Goal: Navigation & Orientation: Find specific page/section

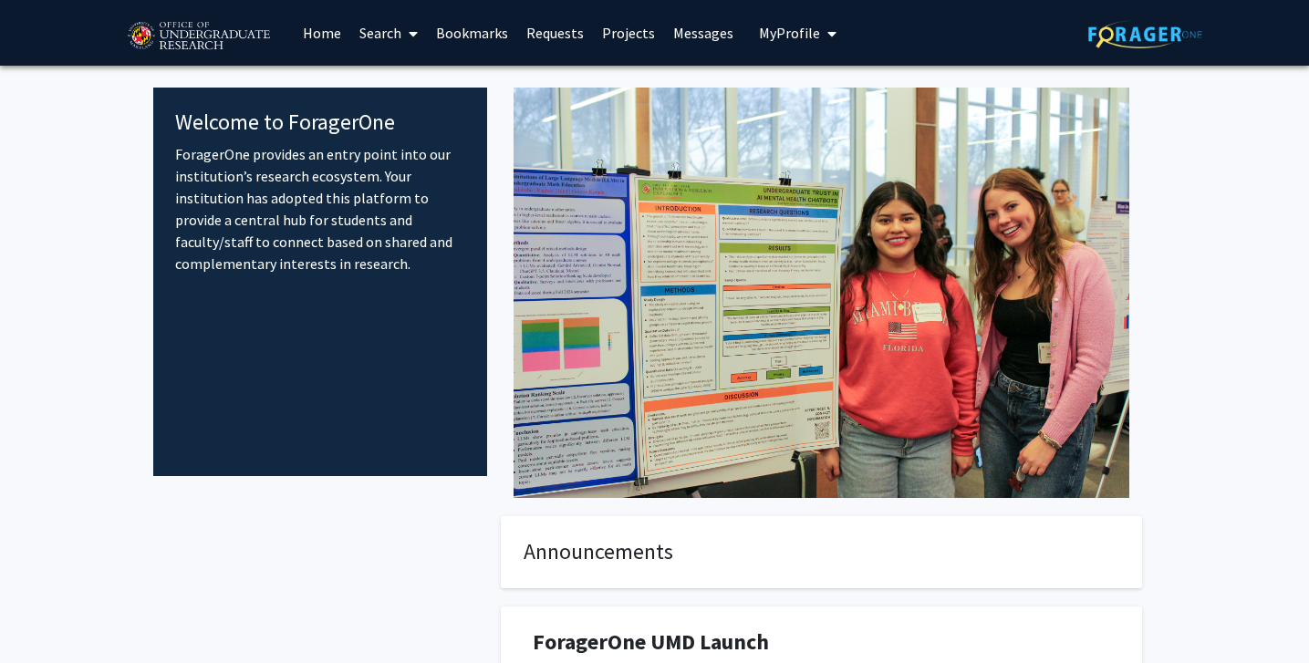
click at [616, 38] on link "Projects" at bounding box center [628, 33] width 71 height 64
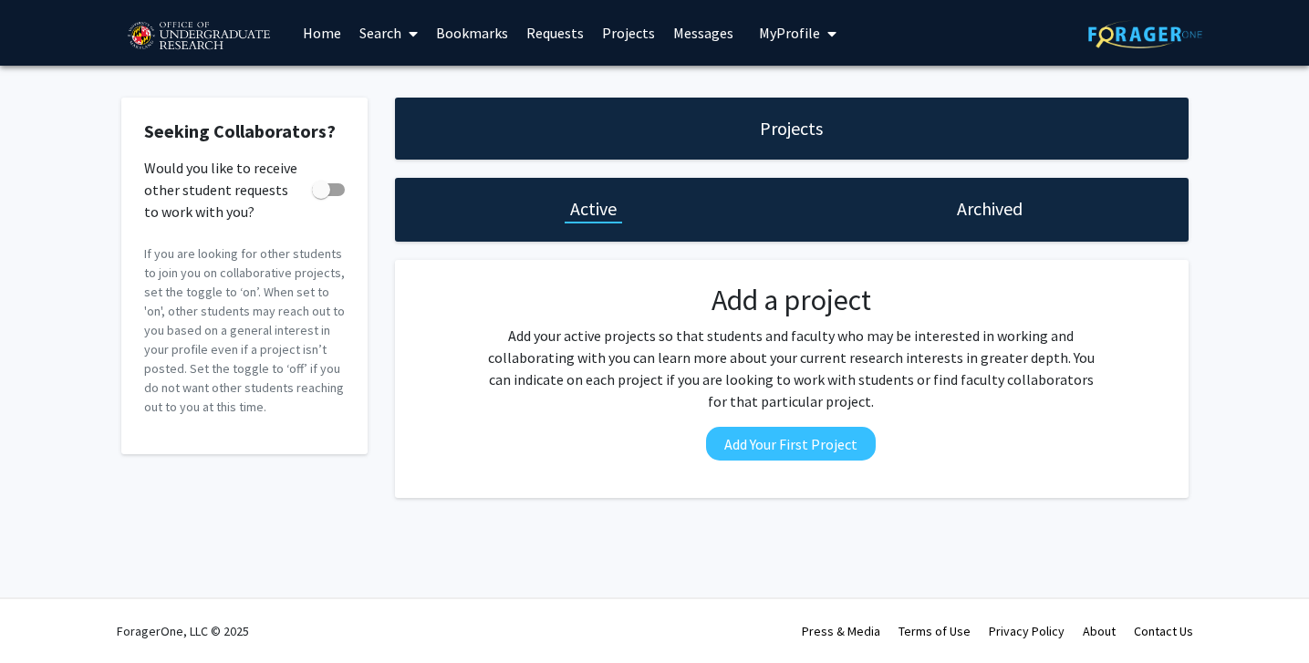
click at [558, 41] on link "Requests" at bounding box center [555, 33] width 76 height 64
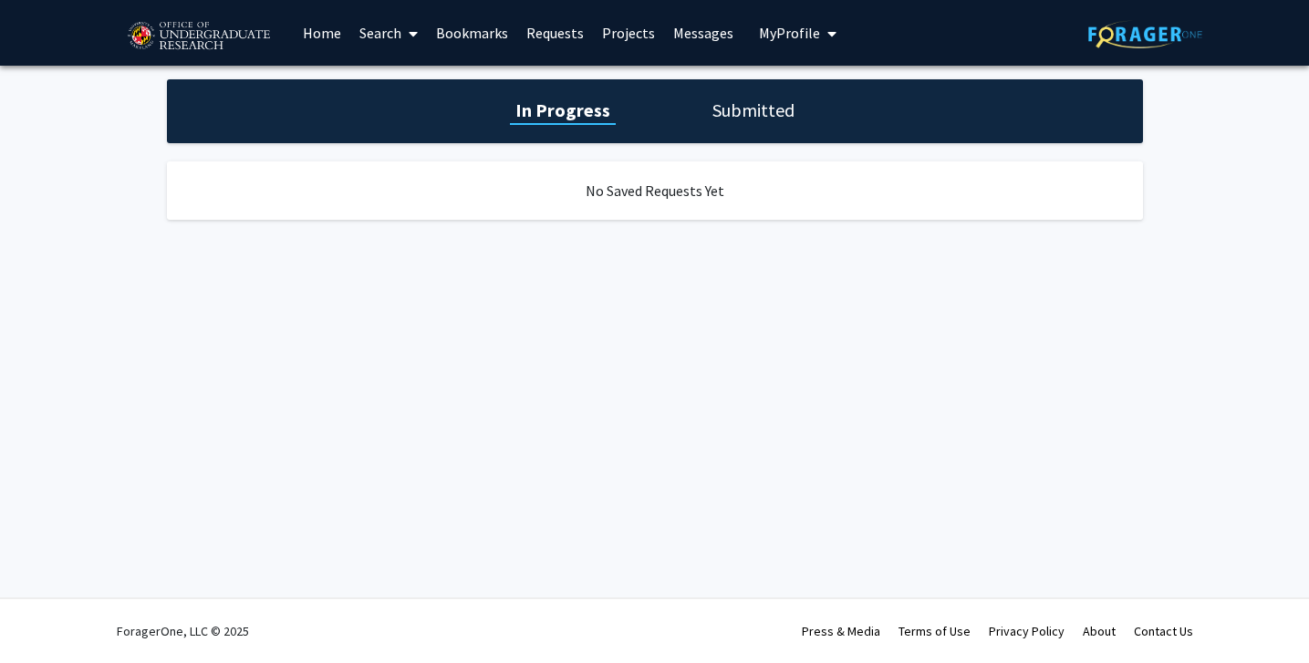
click at [474, 32] on link "Bookmarks" at bounding box center [472, 33] width 90 height 64
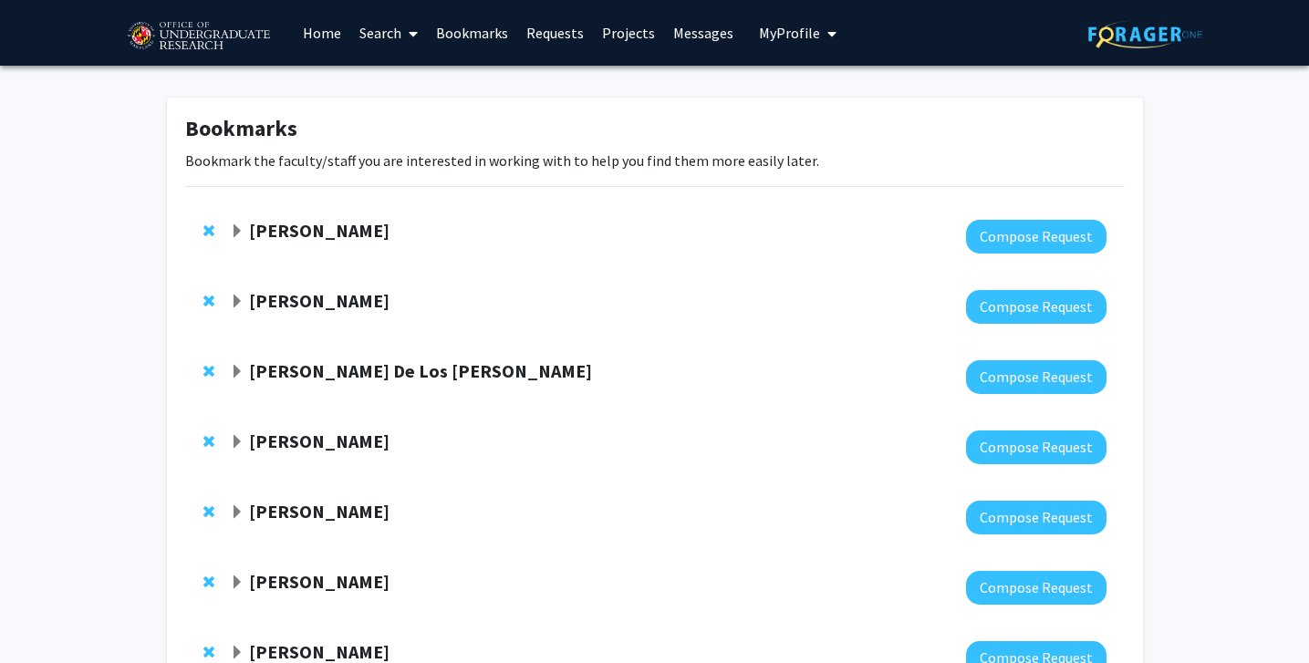
click at [276, 240] on strong "[PERSON_NAME]" at bounding box center [319, 230] width 141 height 23
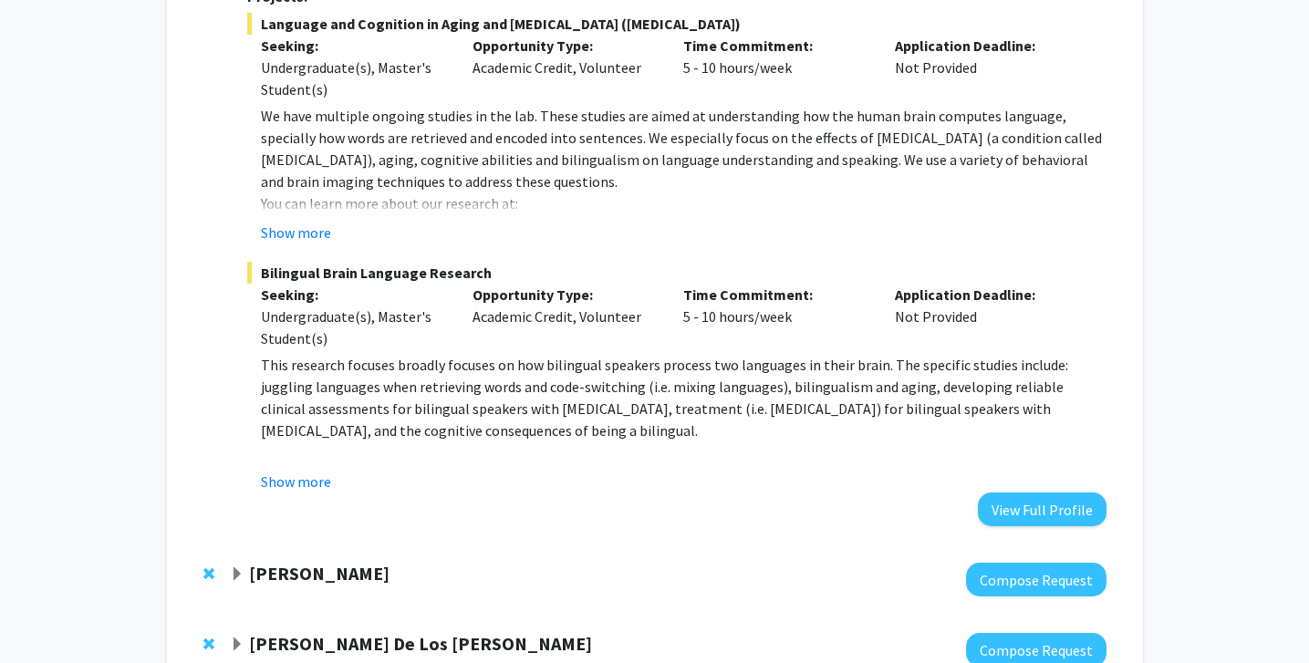
scroll to position [403, 0]
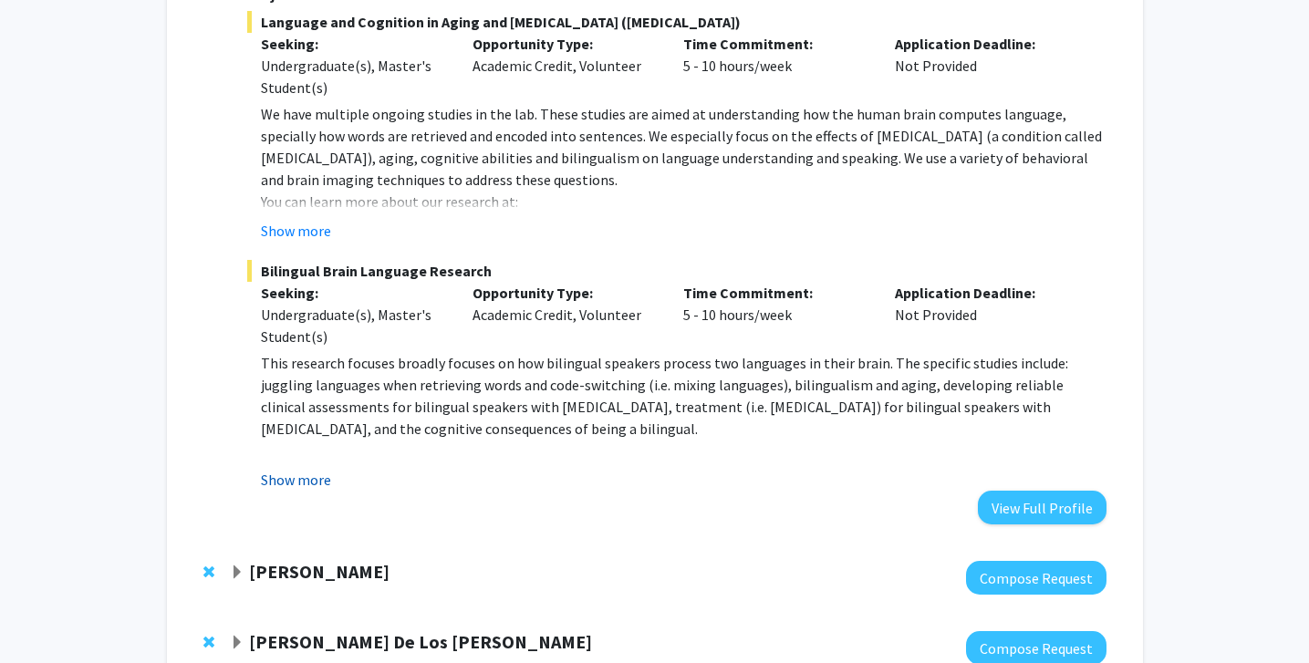
click at [284, 470] on button "Show more" at bounding box center [296, 480] width 70 height 22
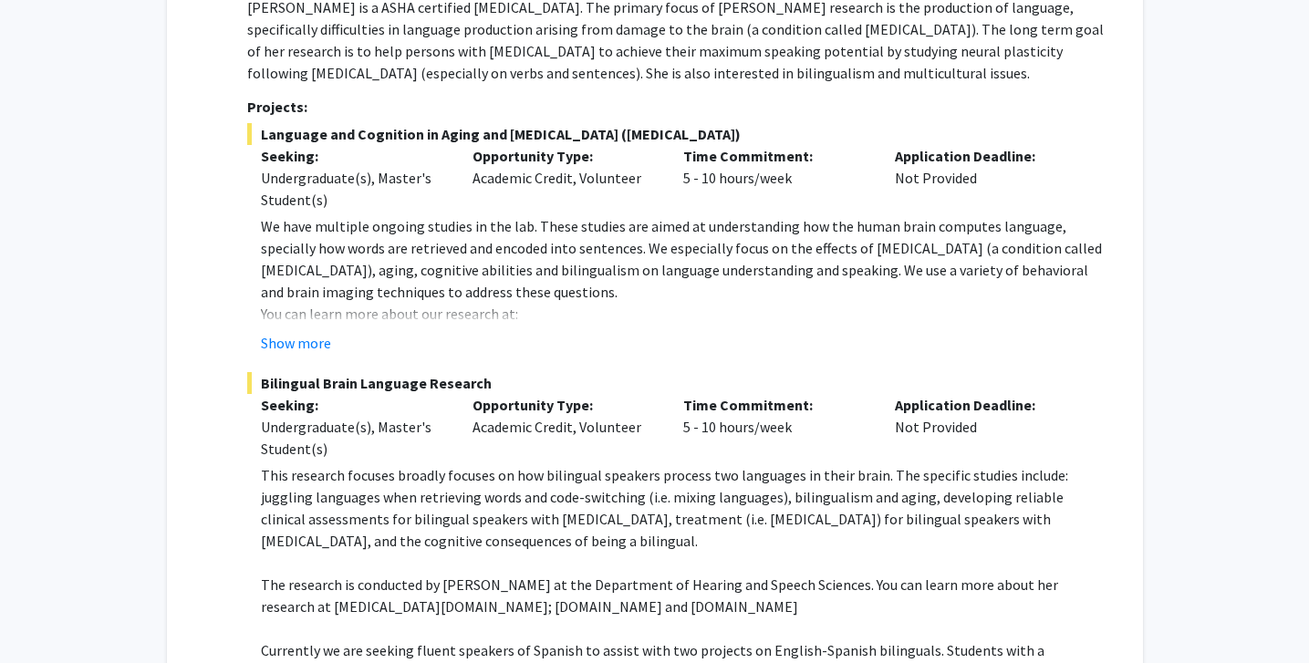
scroll to position [287, 0]
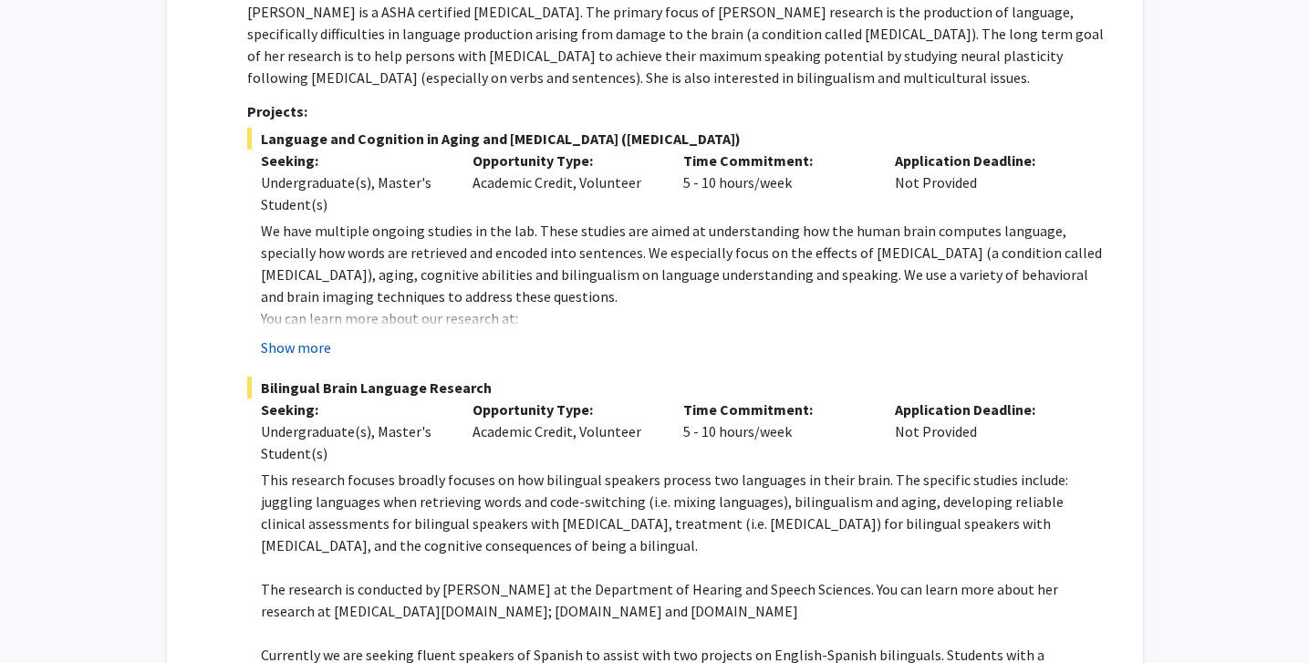
click at [310, 349] on button "Show more" at bounding box center [296, 348] width 70 height 22
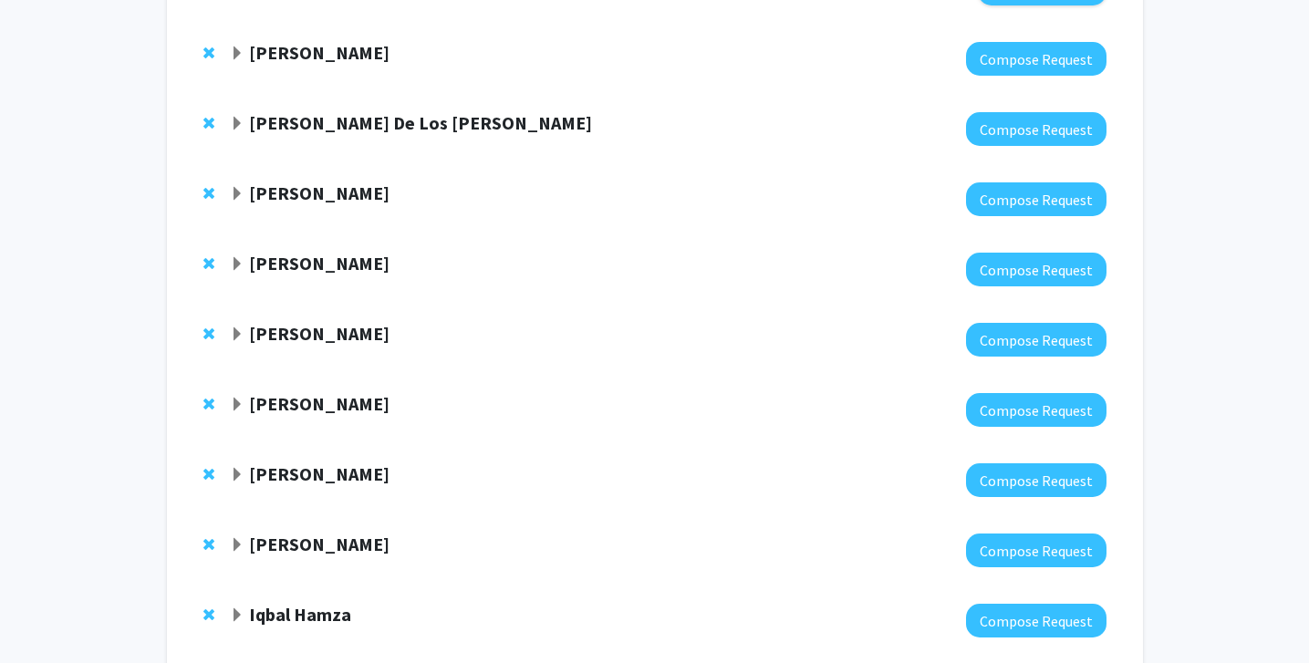
scroll to position [1253, 0]
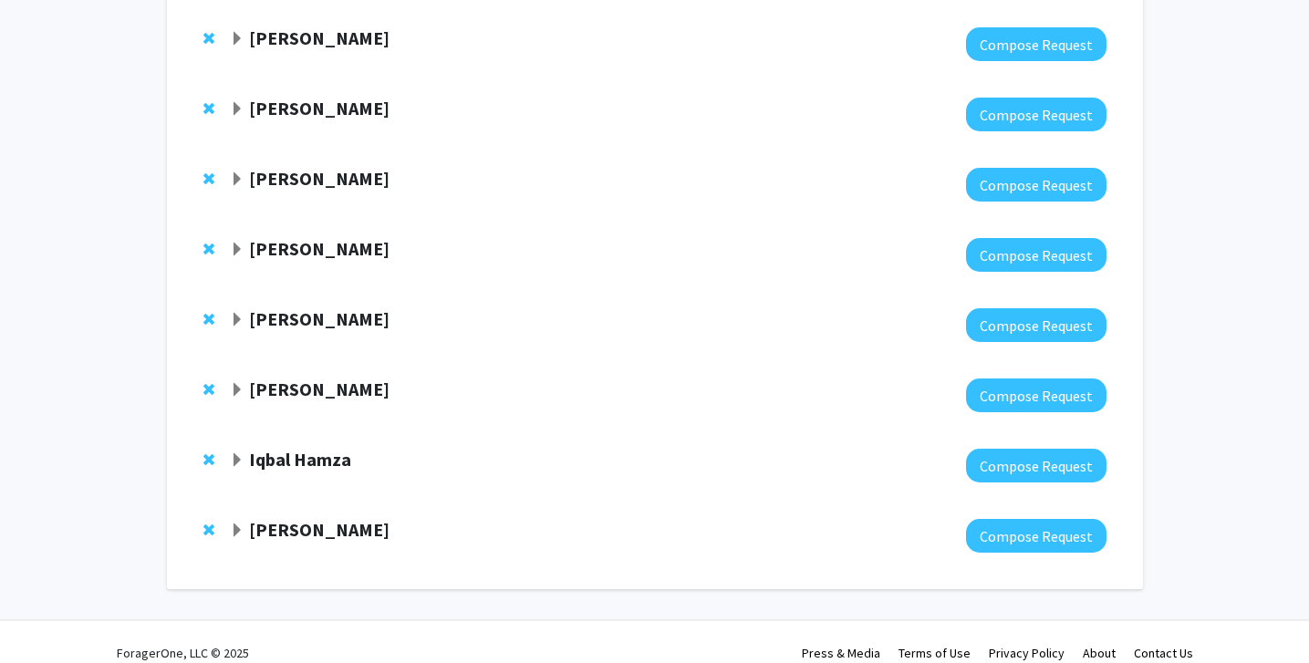
click at [283, 518] on strong "[PERSON_NAME]" at bounding box center [319, 529] width 141 height 23
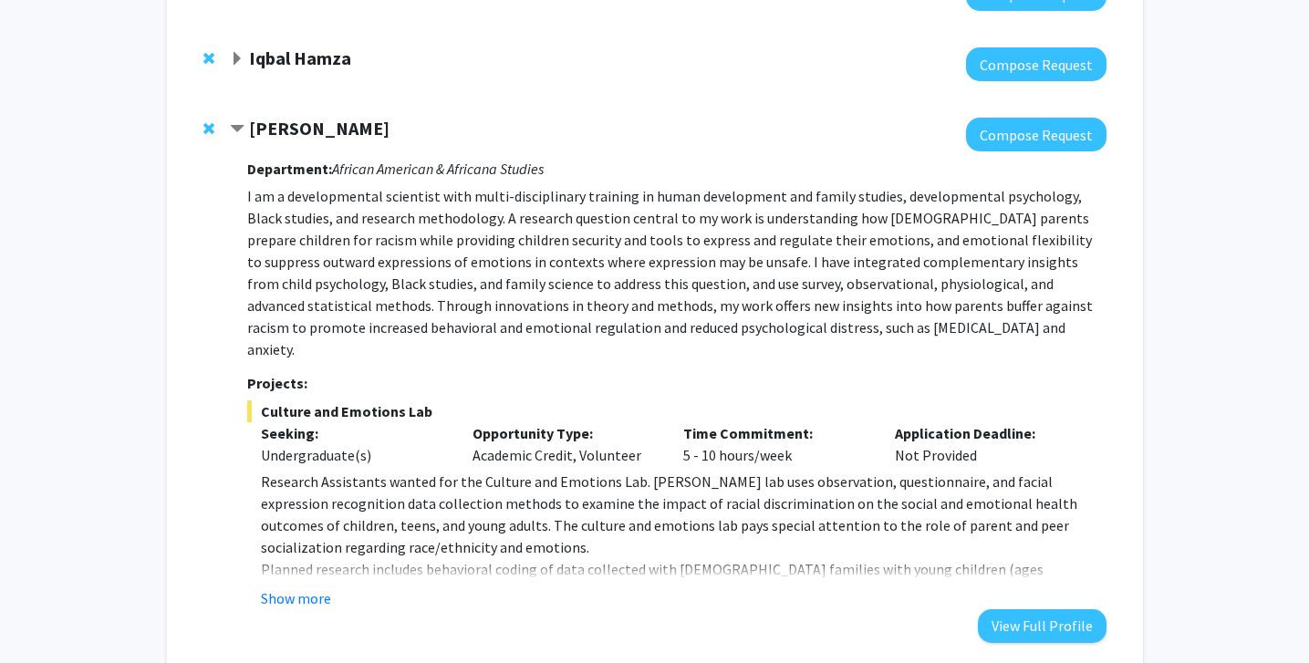
scroll to position [1656, 0]
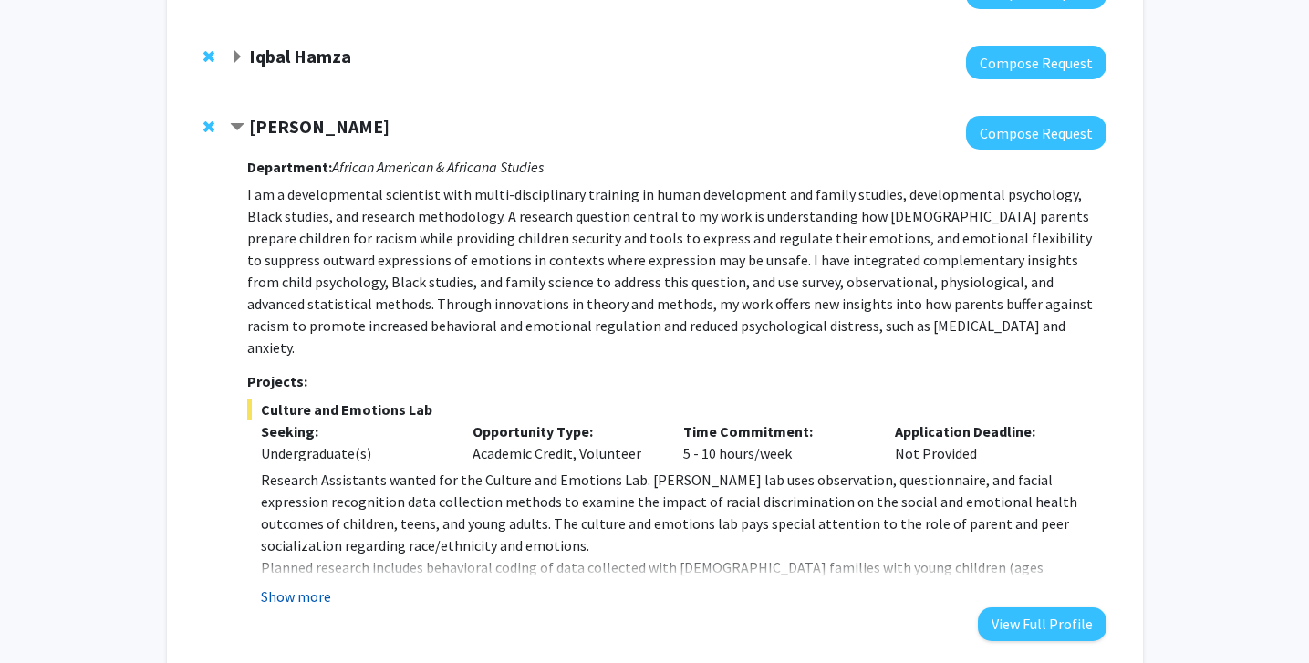
click at [293, 586] on button "Show more" at bounding box center [296, 597] width 70 height 22
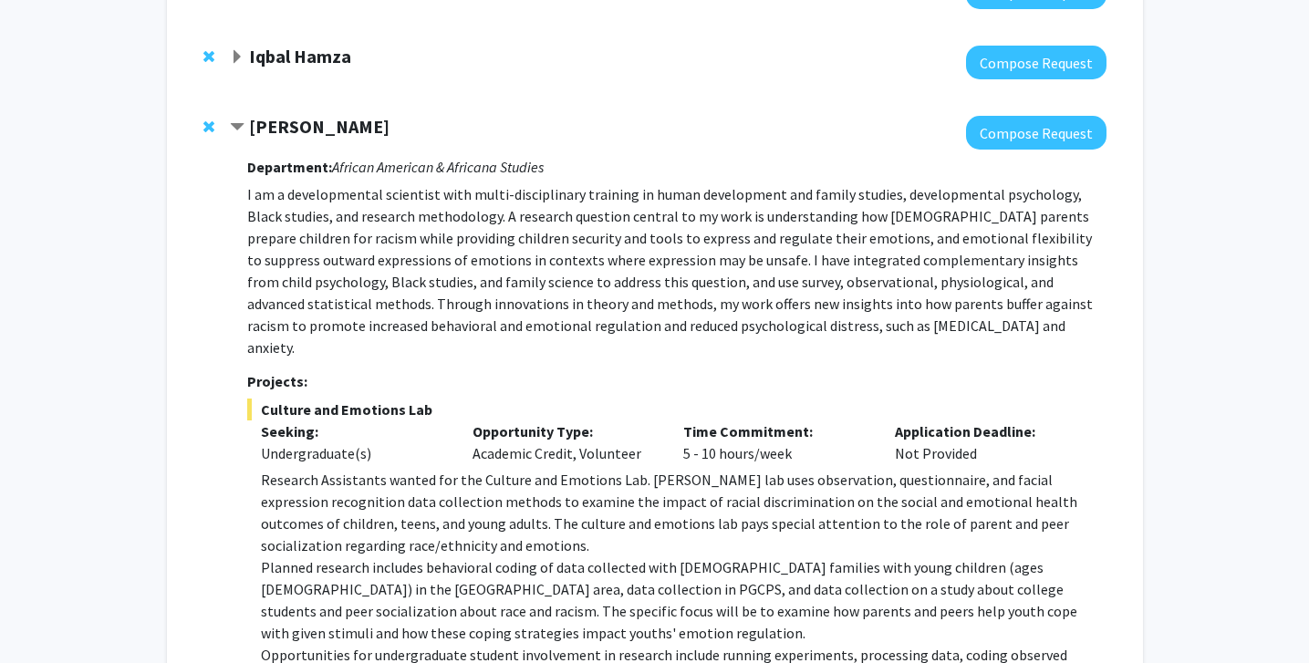
scroll to position [1831, 0]
